Goal: Transaction & Acquisition: Book appointment/travel/reservation

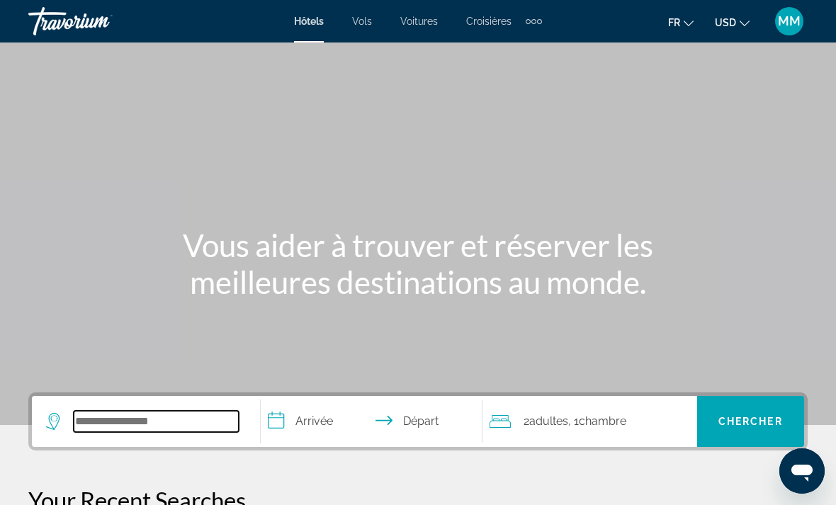
click at [206, 413] on input "Search widget" at bounding box center [156, 421] width 165 height 21
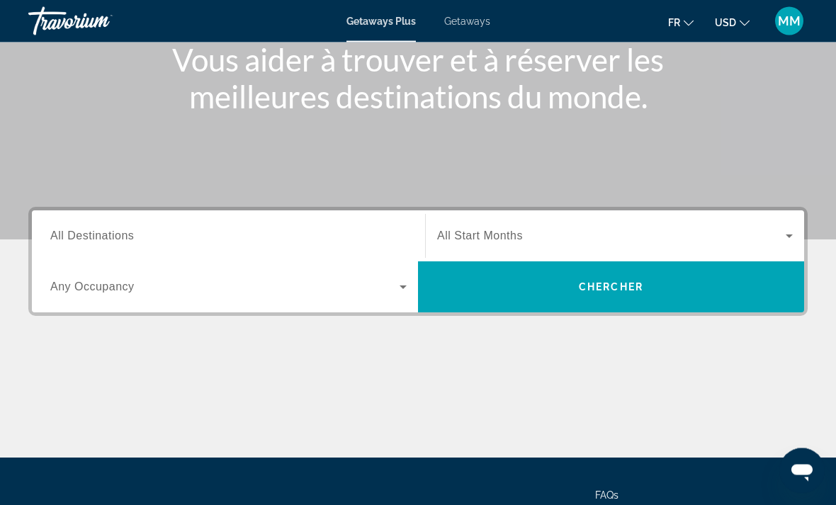
scroll to position [157, 0]
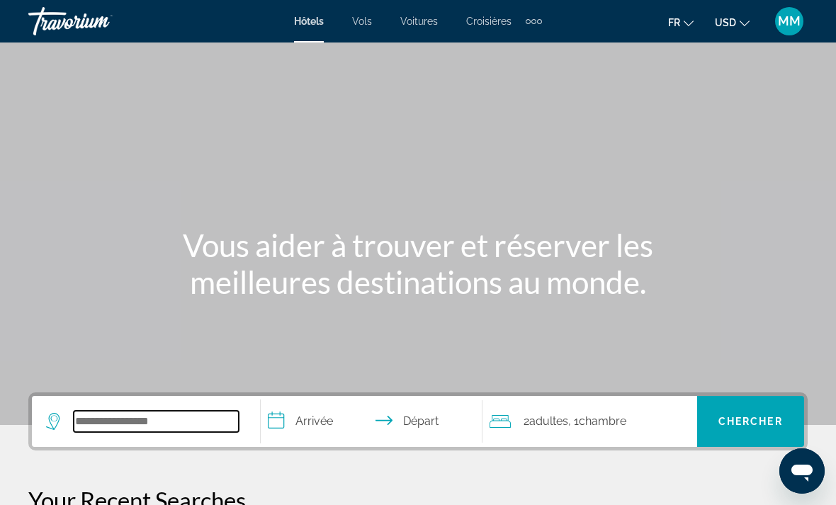
click at [107, 417] on input "Search widget" at bounding box center [156, 421] width 165 height 21
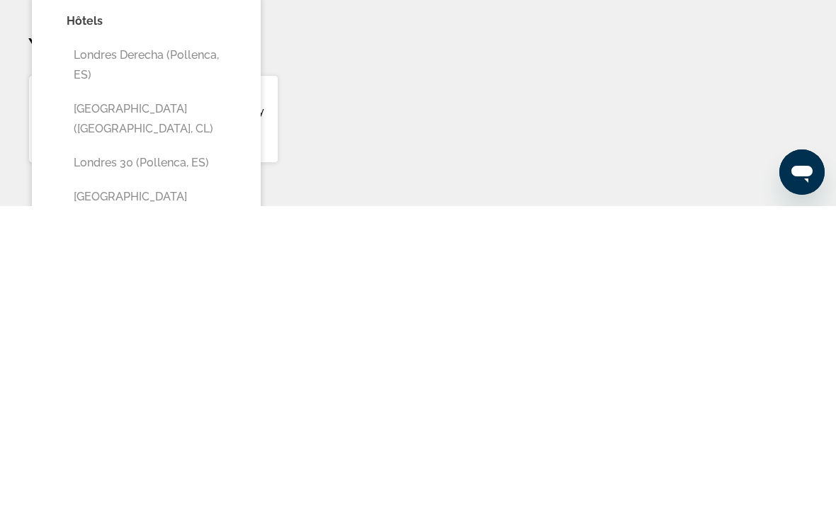
scroll to position [156, 0]
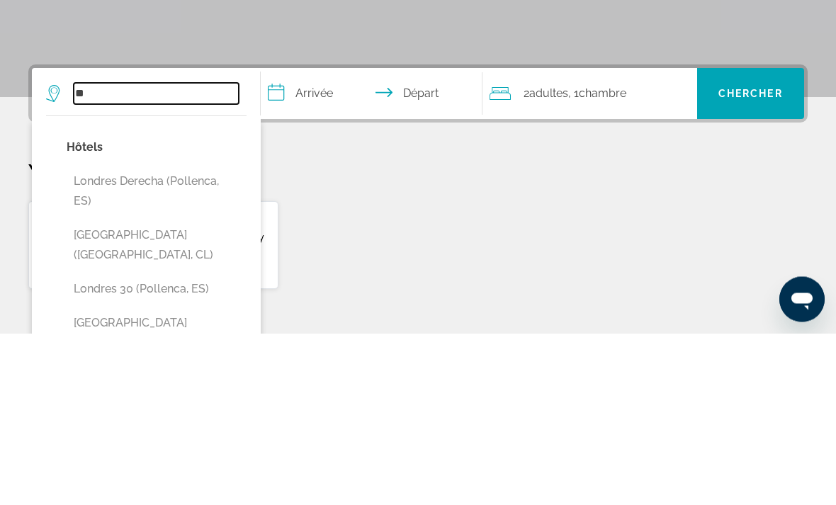
type input "*"
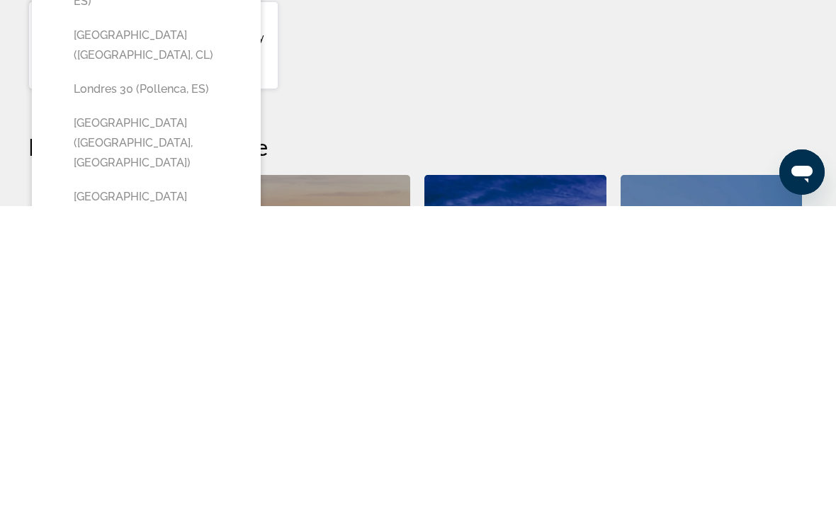
scroll to position [244, 0]
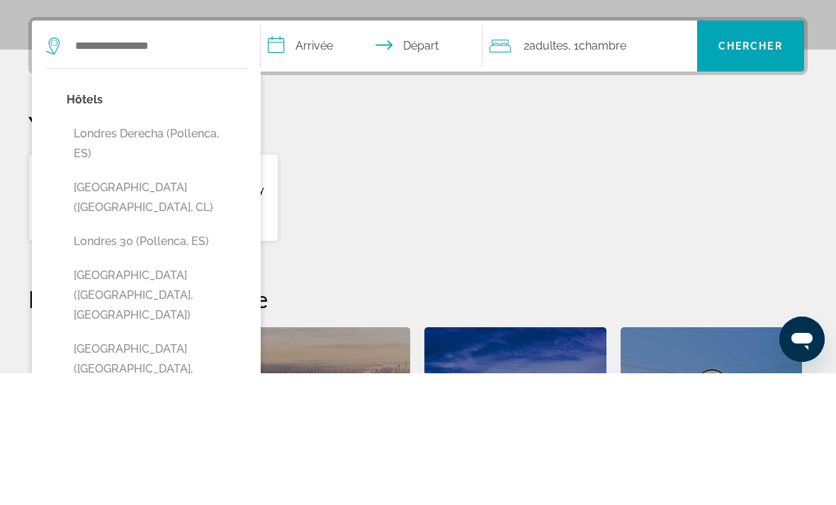
click at [484, 242] on p "Your Recent Searches" at bounding box center [418, 256] width 780 height 28
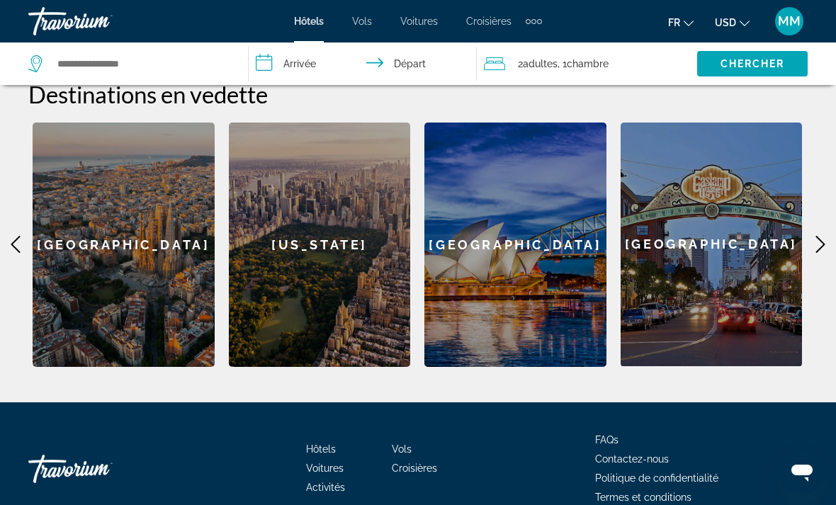
scroll to position [568, 0]
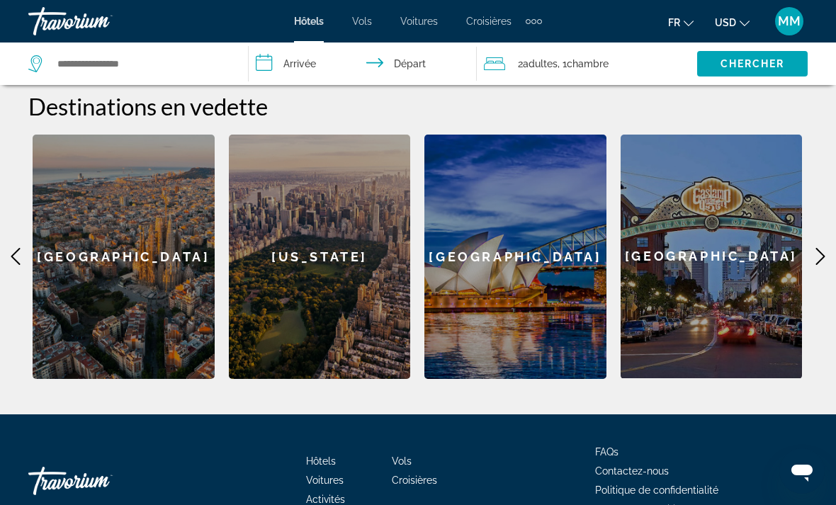
click at [823, 248] on icon "Main content" at bounding box center [820, 256] width 17 height 17
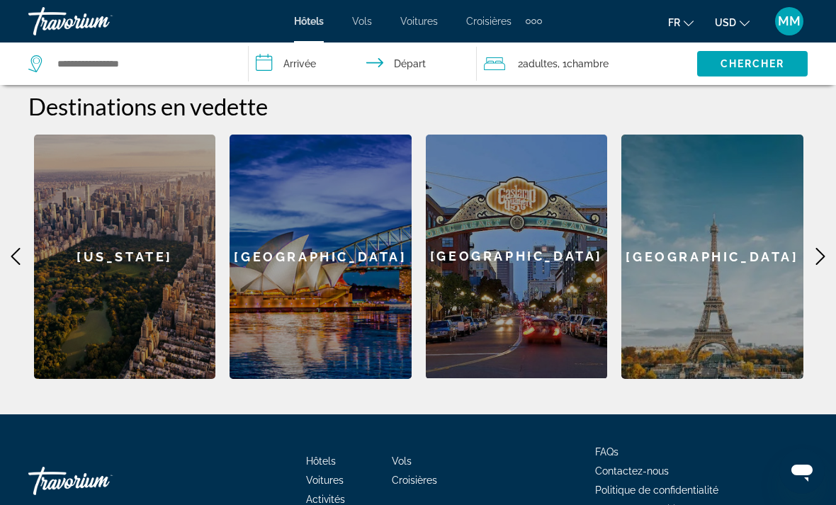
click at [828, 251] on icon "Main content" at bounding box center [820, 256] width 17 height 17
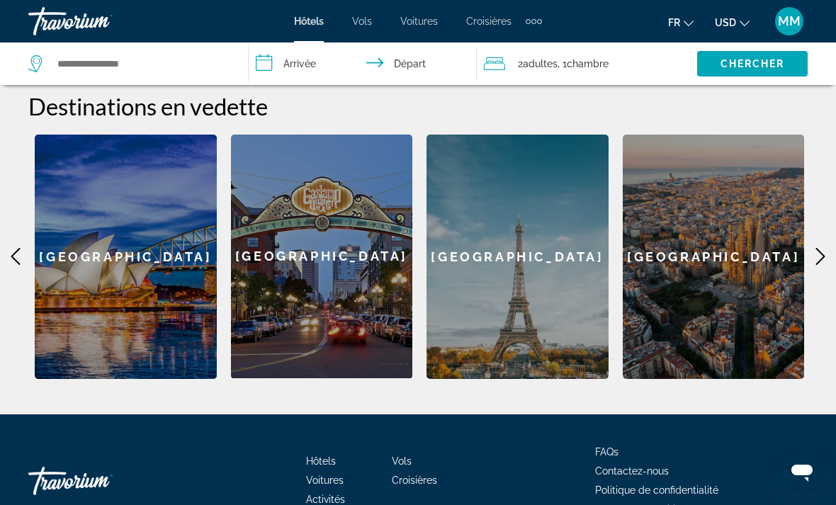
click at [821, 249] on icon "Main content" at bounding box center [820, 257] width 9 height 17
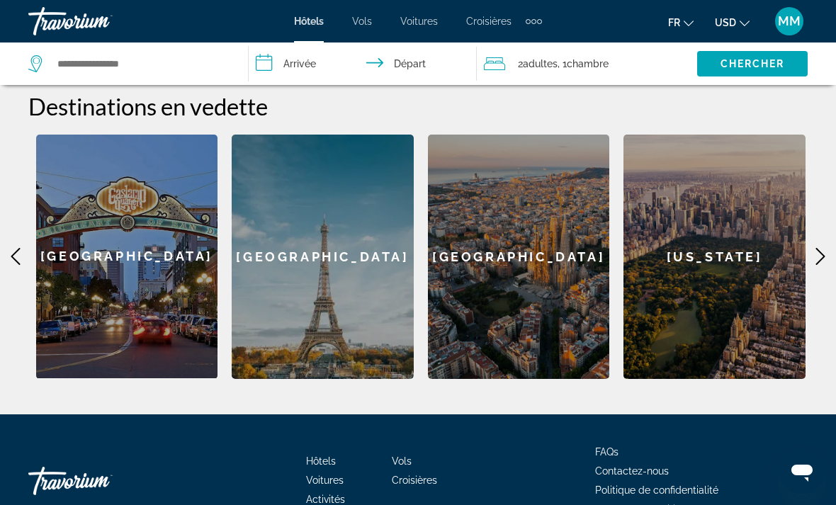
click at [820, 248] on icon "Main content" at bounding box center [820, 256] width 17 height 17
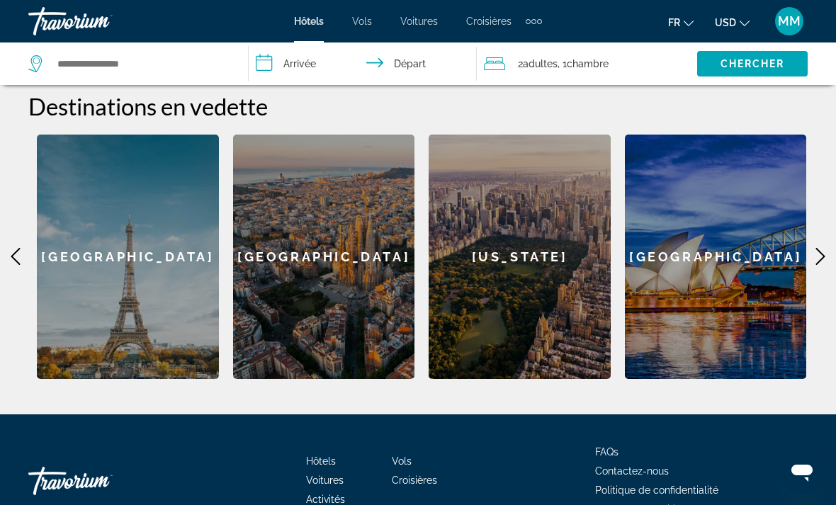
click at [828, 248] on icon "Main content" at bounding box center [820, 256] width 17 height 17
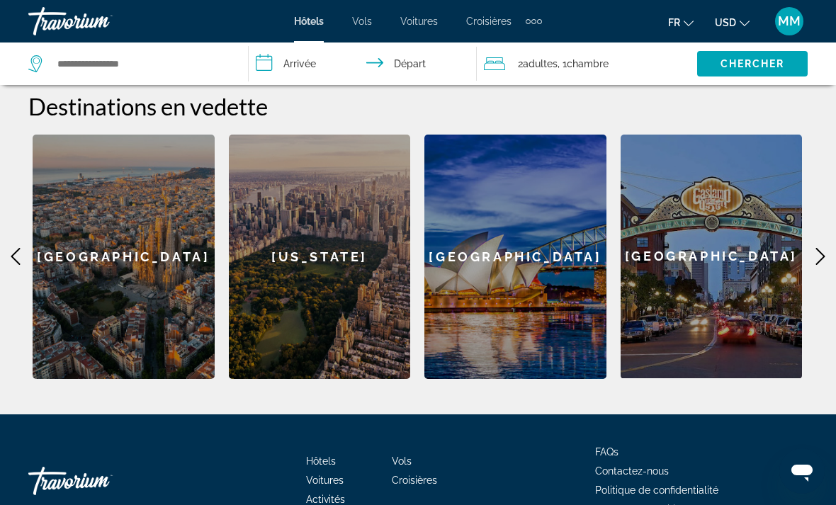
click at [823, 249] on icon "Main content" at bounding box center [820, 257] width 9 height 17
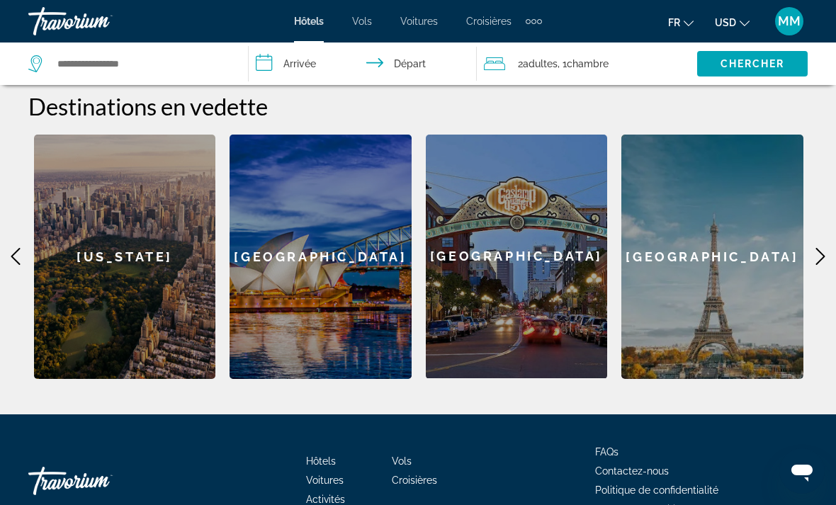
click at [821, 248] on icon "Main content" at bounding box center [820, 256] width 17 height 17
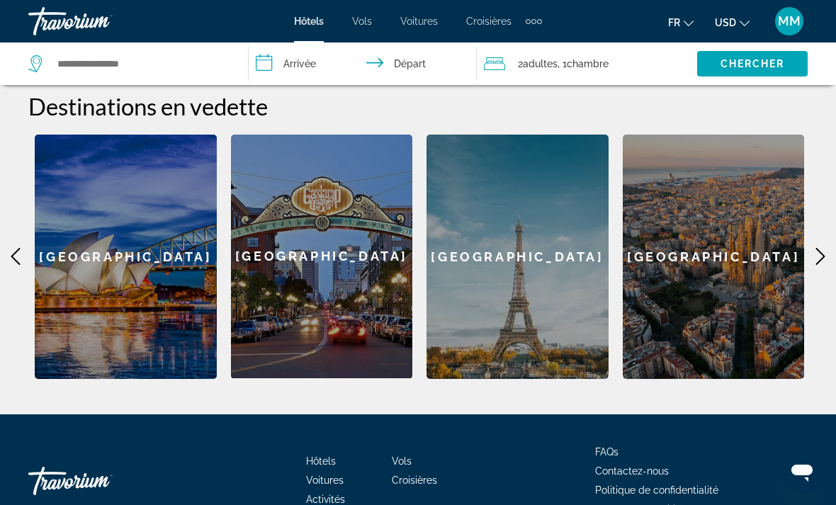
click at [824, 248] on icon "Main content" at bounding box center [820, 256] width 17 height 17
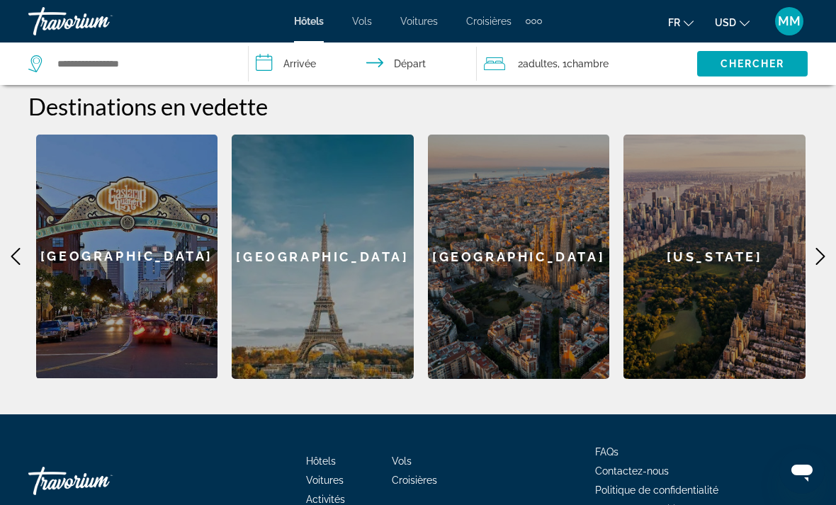
click at [828, 248] on icon "Main content" at bounding box center [820, 256] width 17 height 17
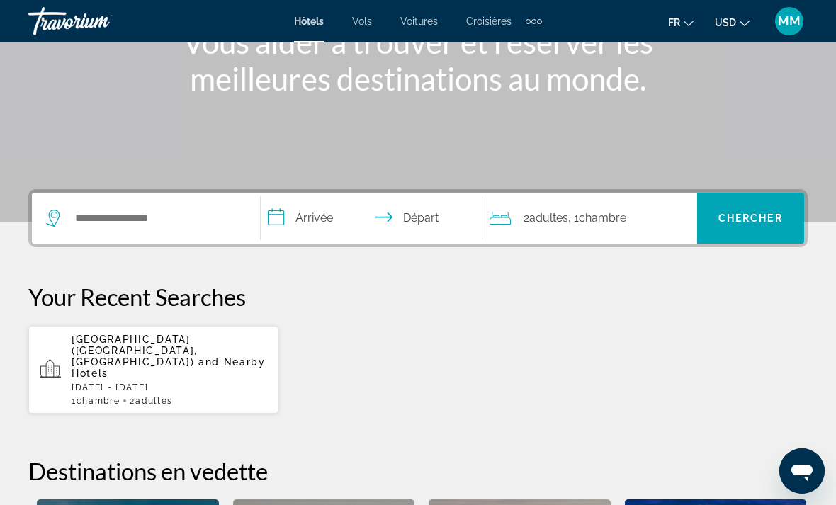
scroll to position [198, 0]
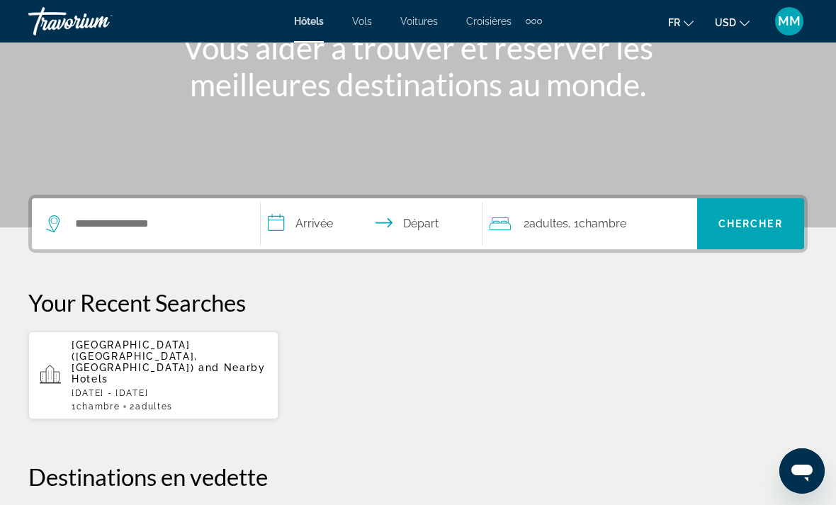
click at [534, 27] on div "Extra navigation items" at bounding box center [534, 21] width 16 height 21
click at [376, 299] on p "Your Recent Searches" at bounding box center [418, 302] width 780 height 28
click at [200, 227] on input "Search widget" at bounding box center [156, 223] width 165 height 21
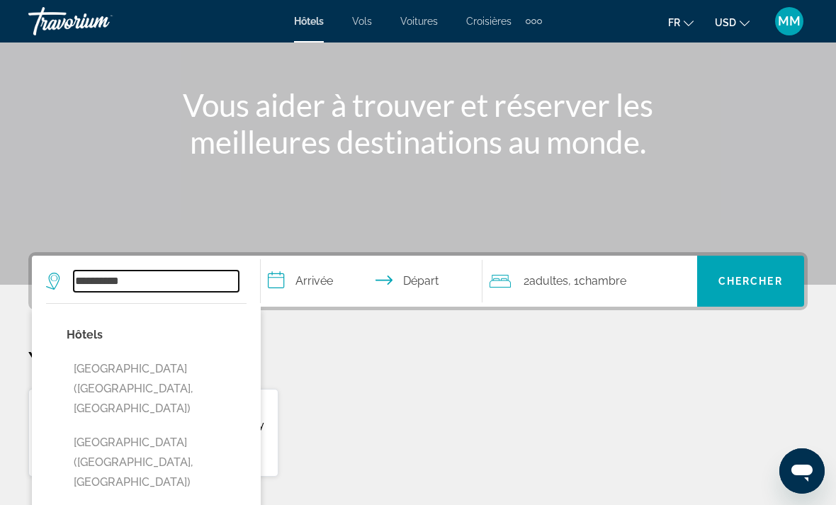
scroll to position [135, 0]
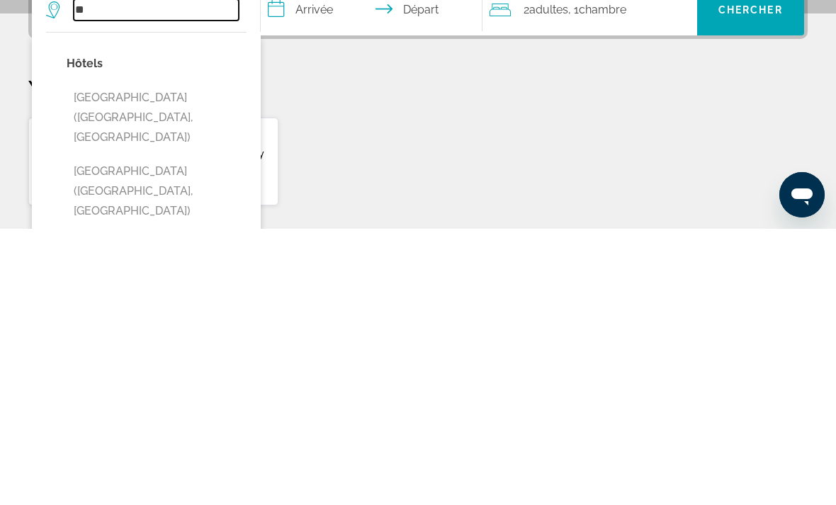
type input "*"
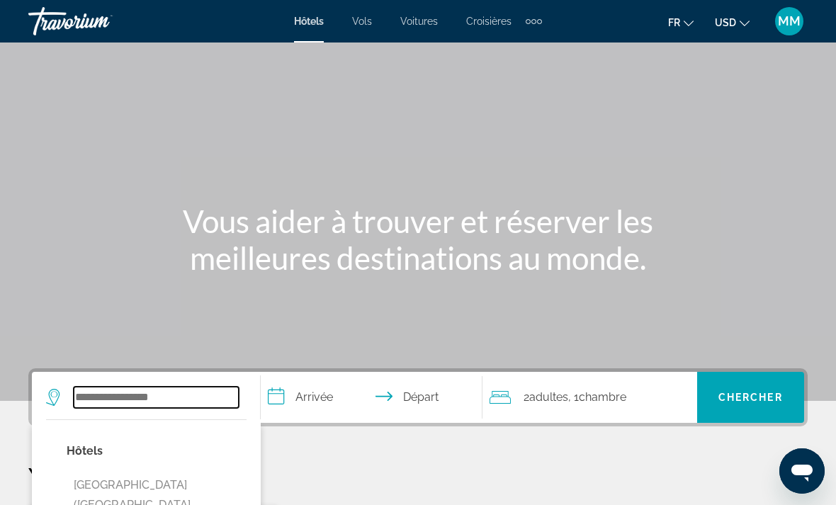
scroll to position [0, 0]
